Goal: Task Accomplishment & Management: Manage account settings

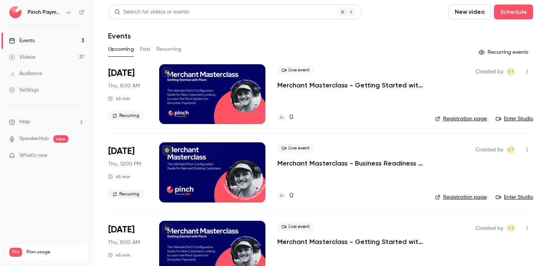
click at [393, 44] on div "Upcoming Past Recurring" at bounding box center [320, 49] width 425 height 12
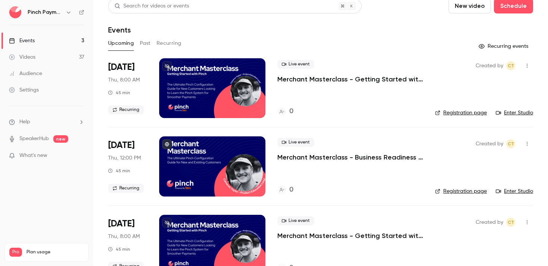
scroll to position [34, 0]
click at [412, 39] on div "Upcoming Past Recurring" at bounding box center [320, 43] width 425 height 12
click at [55, 12] on h6 "Pinch Payments" at bounding box center [45, 12] width 35 height 7
click at [79, 11] on icon at bounding box center [81, 12] width 5 height 5
click at [33, 92] on div "Settings" at bounding box center [24, 89] width 30 height 7
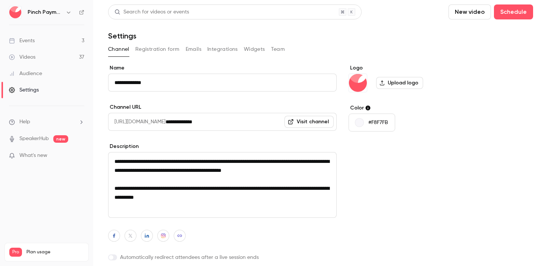
click at [277, 47] on button "Team" at bounding box center [278, 49] width 14 height 12
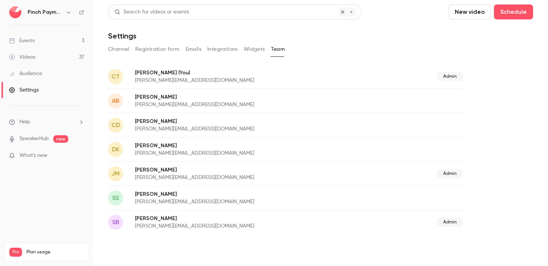
click at [377, 37] on div "Settings" at bounding box center [320, 35] width 425 height 9
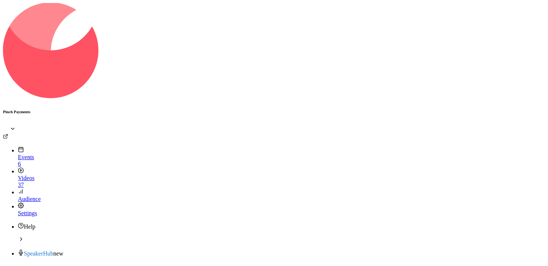
paste input "**********"
type input "**********"
drag, startPoint x: 438, startPoint y: 75, endPoint x: 443, endPoint y: 75, distance: 5.2
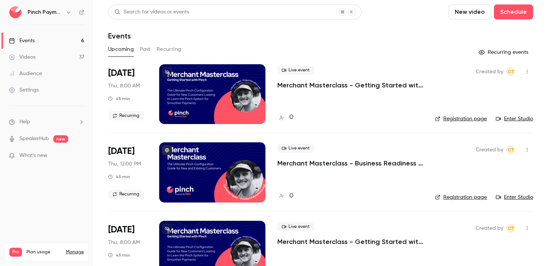
click at [379, 30] on header "Search for videos or events New video Schedule Events" at bounding box center [320, 22] width 425 height 36
click at [393, 24] on header "Search for videos or events New video Schedule Events" at bounding box center [320, 22] width 425 height 36
drag, startPoint x: 354, startPoint y: 38, endPoint x: 141, endPoint y: 59, distance: 214.3
click at [353, 38] on div "Events" at bounding box center [320, 35] width 425 height 9
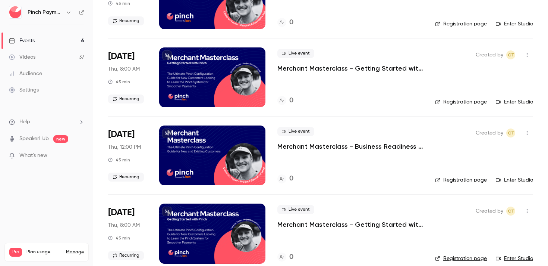
scroll to position [174, 0]
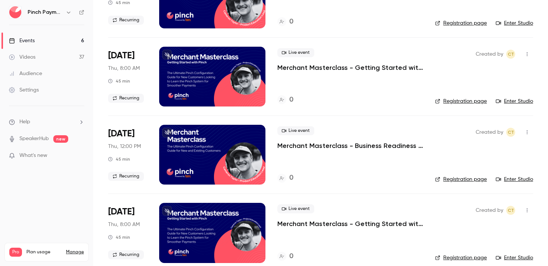
click at [169, 53] on icon at bounding box center [167, 54] width 4 height 4
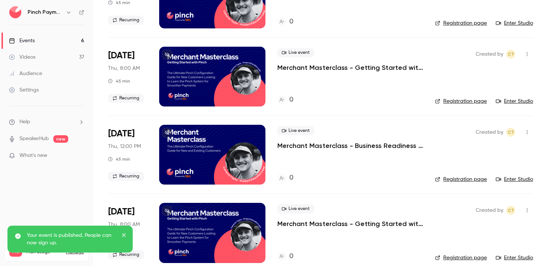
click at [168, 132] on icon at bounding box center [167, 132] width 4 height 4
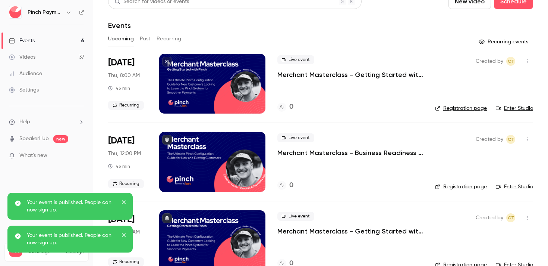
scroll to position [14, 0]
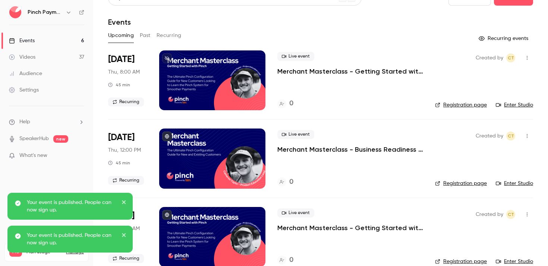
click at [167, 58] on icon at bounding box center [167, 58] width 4 height 4
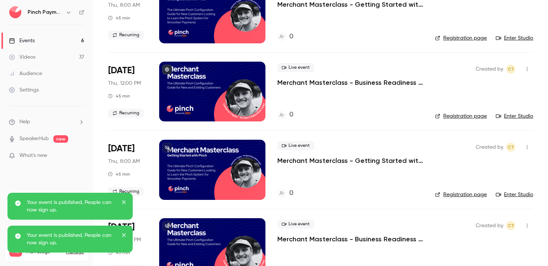
scroll to position [241, 0]
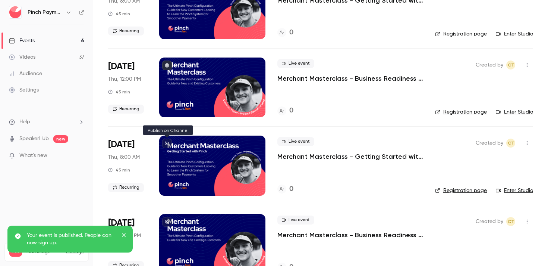
click at [166, 142] on icon at bounding box center [167, 143] width 4 height 4
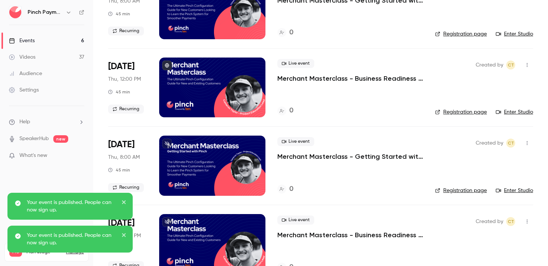
scroll to position [262, 0]
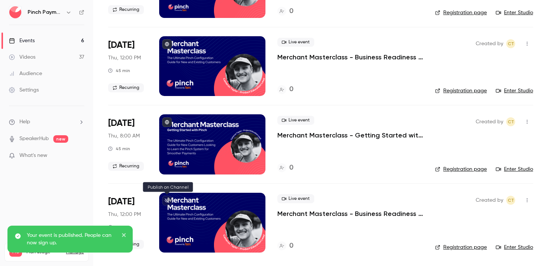
click at [166, 200] on icon at bounding box center [167, 200] width 4 height 4
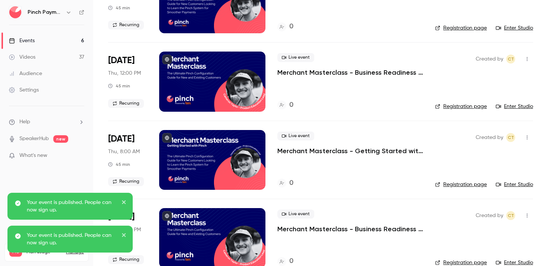
scroll to position [0, 0]
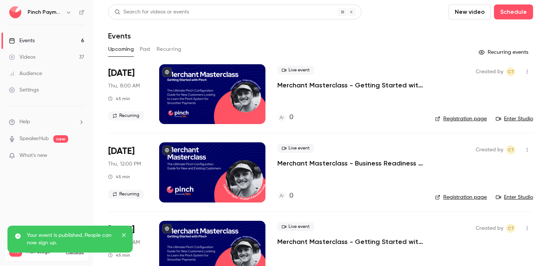
click at [83, 11] on icon at bounding box center [81, 12] width 5 height 5
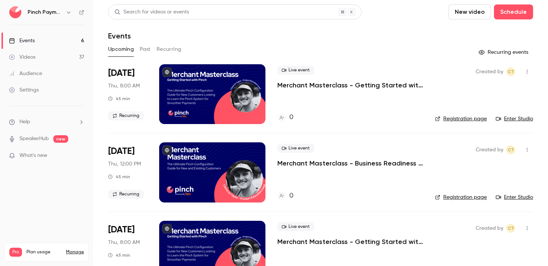
click at [47, 56] on link "Videos 37" at bounding box center [46, 57] width 93 height 16
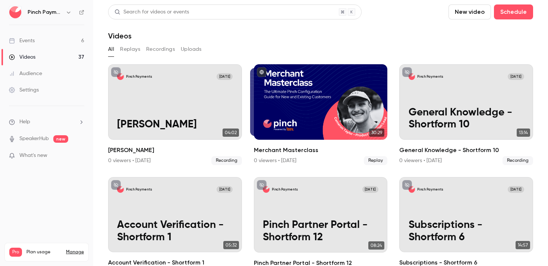
drag, startPoint x: 419, startPoint y: 36, endPoint x: 431, endPoint y: 91, distance: 56.4
click at [419, 36] on div "Videos" at bounding box center [320, 35] width 425 height 9
click at [29, 37] on div "Events" at bounding box center [22, 40] width 26 height 7
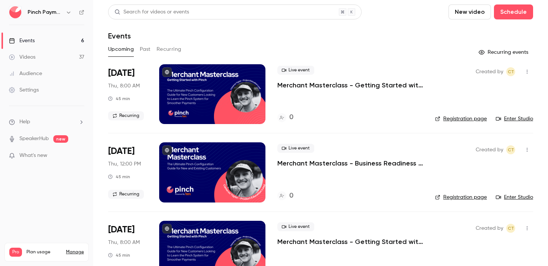
click at [308, 87] on p "Merchant Masterclass - Getting Started with Pinch" at bounding box center [350, 85] width 146 height 9
click at [457, 117] on link "Registration page" at bounding box center [461, 118] width 52 height 7
click at [455, 195] on link "Registration page" at bounding box center [461, 196] width 52 height 7
click at [514, 118] on link "Enter Studio" at bounding box center [514, 118] width 37 height 7
drag, startPoint x: 312, startPoint y: 29, endPoint x: 269, endPoint y: 20, distance: 43.8
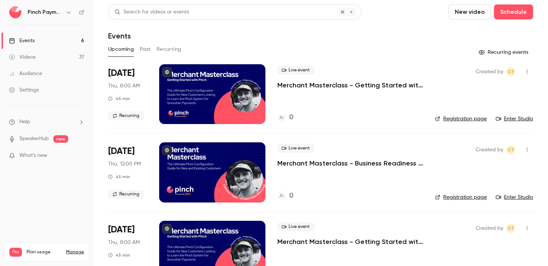
click at [305, 27] on header "Search for videos or events New video Schedule Events" at bounding box center [320, 22] width 425 height 36
